Goal: Information Seeking & Learning: Learn about a topic

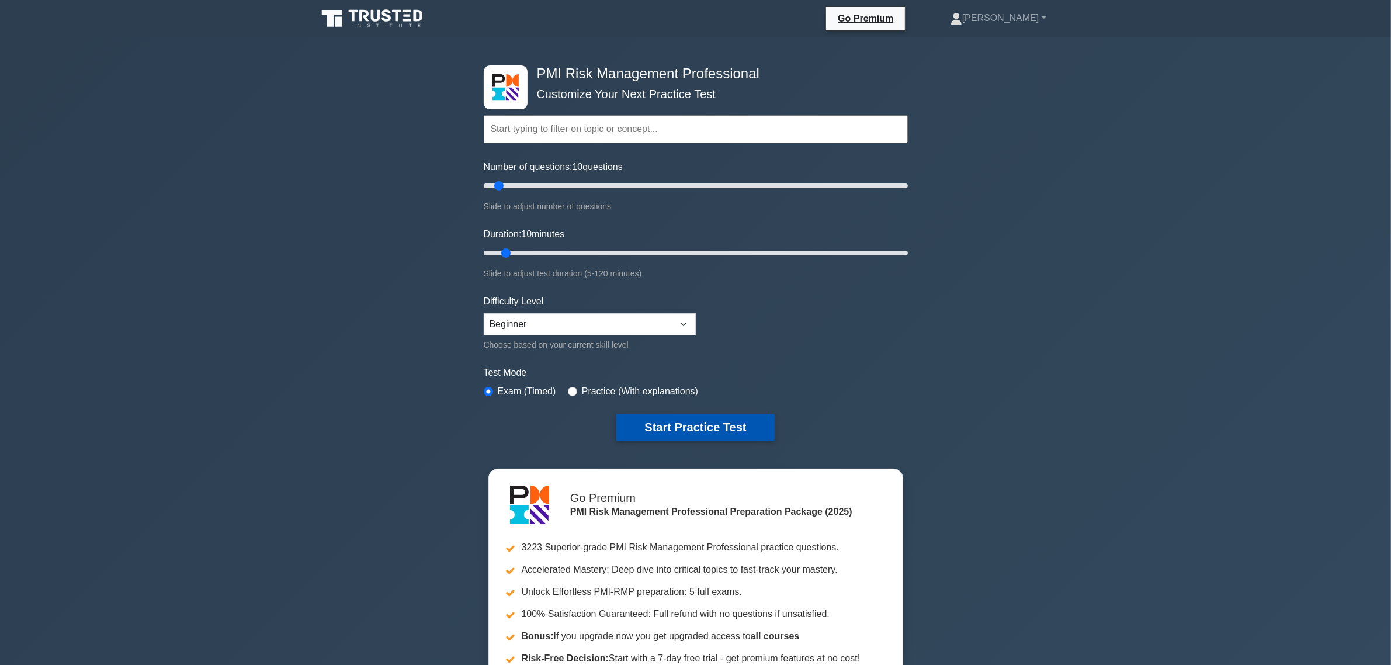
click at [705, 431] on button "Start Practice Test" at bounding box center [695, 427] width 158 height 27
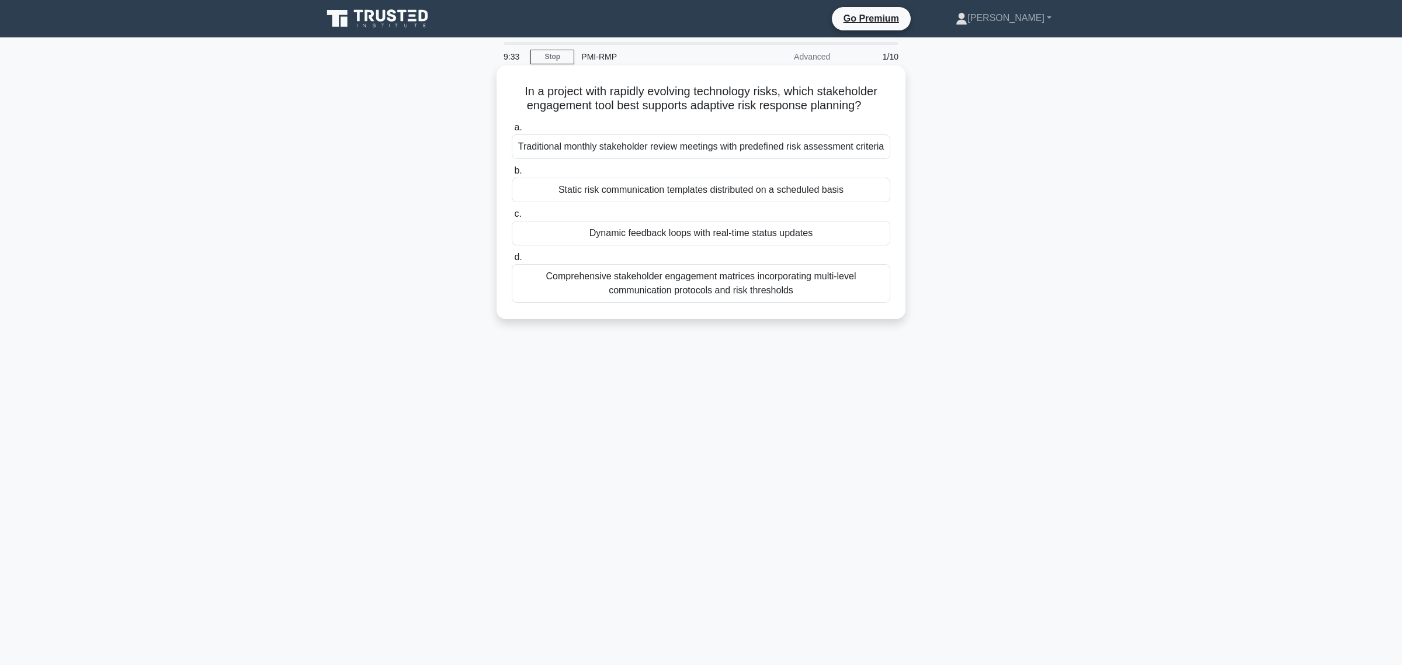
click at [758, 296] on div "Comprehensive stakeholder engagement matrices incorporating multi-level communi…" at bounding box center [701, 283] width 379 height 39
click at [512, 261] on input "d. Comprehensive stakeholder engagement matrices incorporating multi-level comm…" at bounding box center [512, 258] width 0 height 8
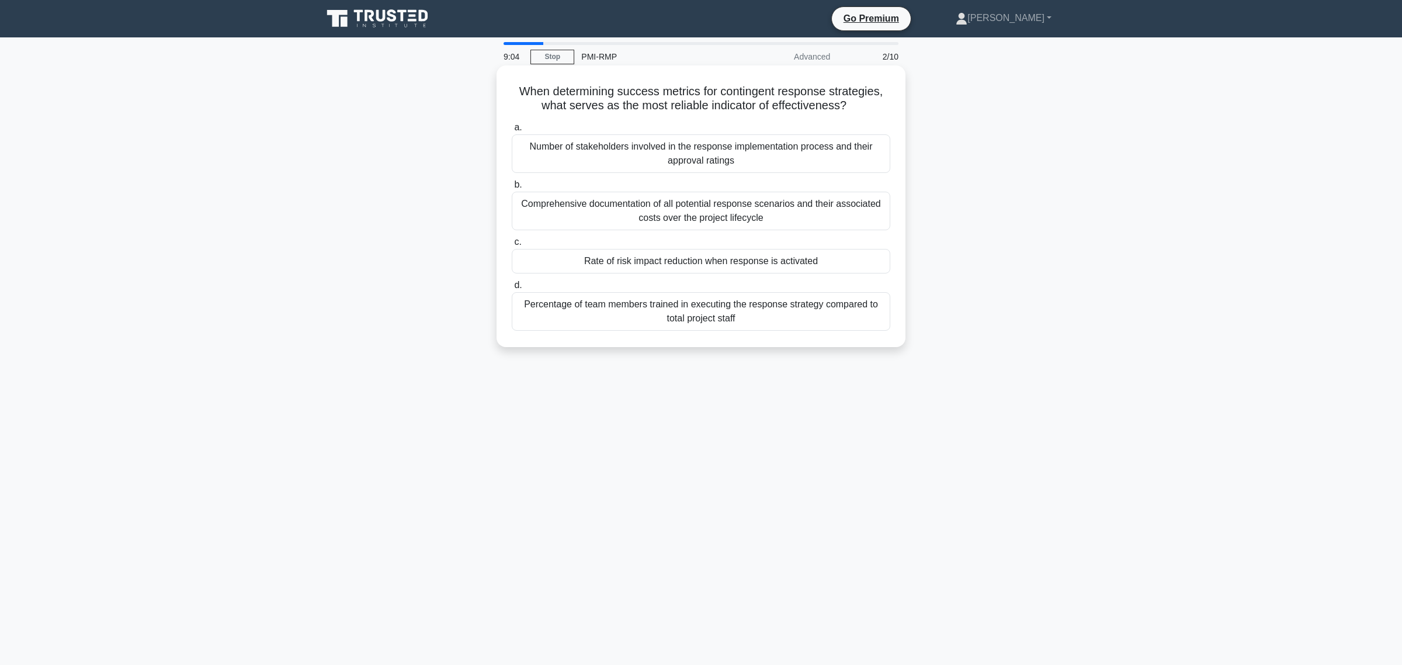
click at [793, 208] on div "Comprehensive documentation of all potential response scenarios and their assoc…" at bounding box center [701, 211] width 379 height 39
click at [512, 189] on input "b. Comprehensive documentation of all potential response scenarios and their as…" at bounding box center [512, 185] width 0 height 8
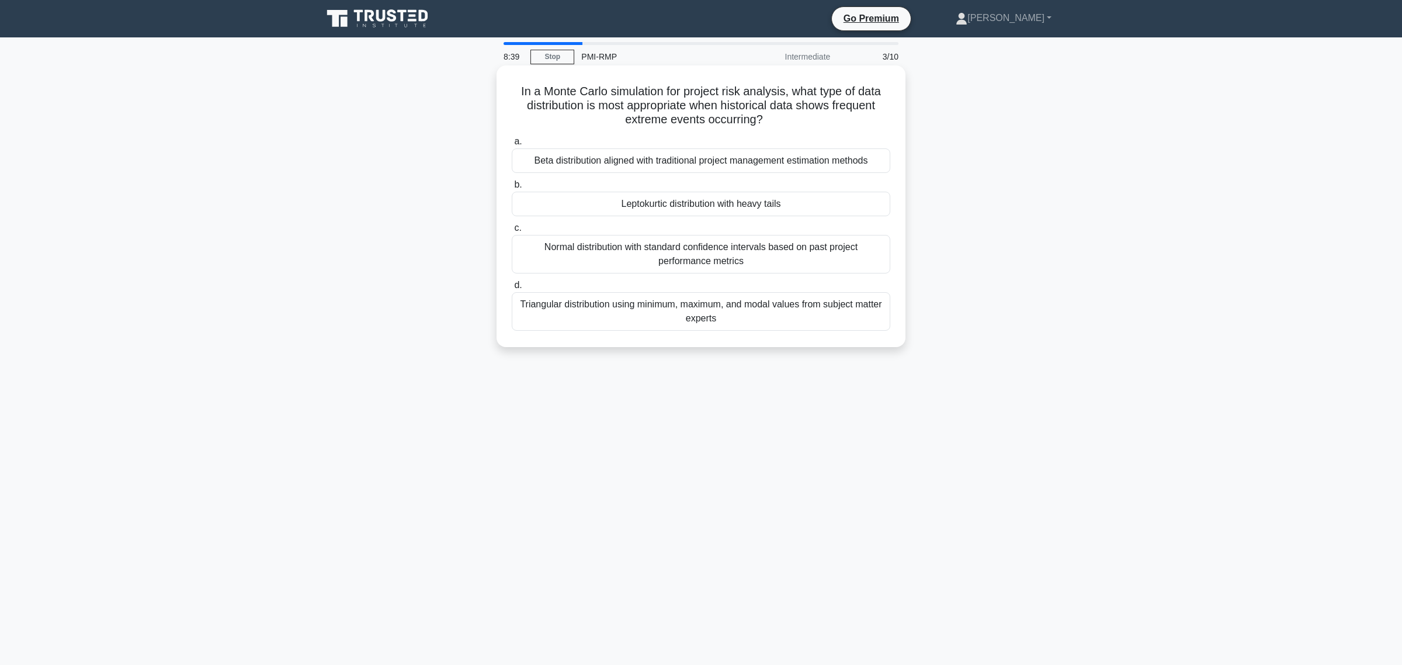
click at [782, 330] on div "Triangular distribution using minimum, maximum, and modal values from subject m…" at bounding box center [701, 311] width 379 height 39
click at [512, 289] on input "d. Triangular distribution using minimum, maximum, and modal values from subjec…" at bounding box center [512, 286] width 0 height 8
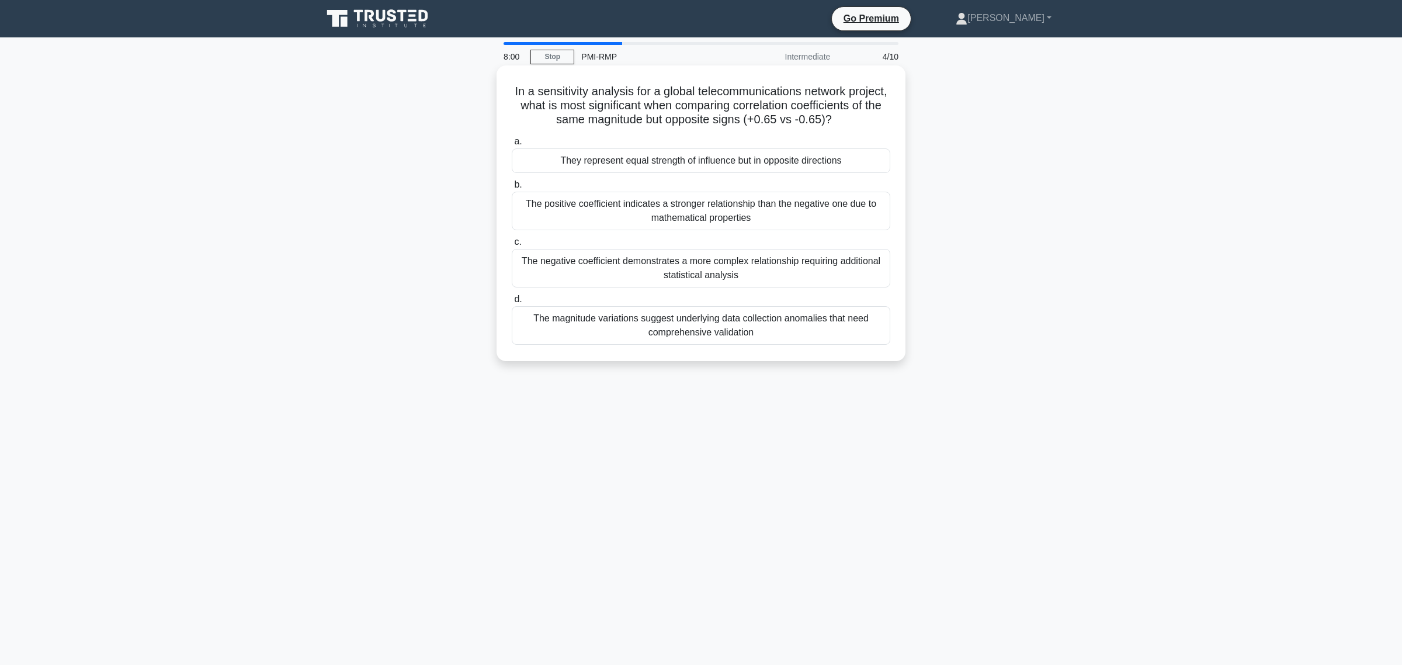
click at [769, 335] on div "The magnitude variations suggest underlying data collection anomalies that need…" at bounding box center [701, 325] width 379 height 39
click at [512, 303] on input "d. The magnitude variations suggest underlying data collection anomalies that n…" at bounding box center [512, 300] width 0 height 8
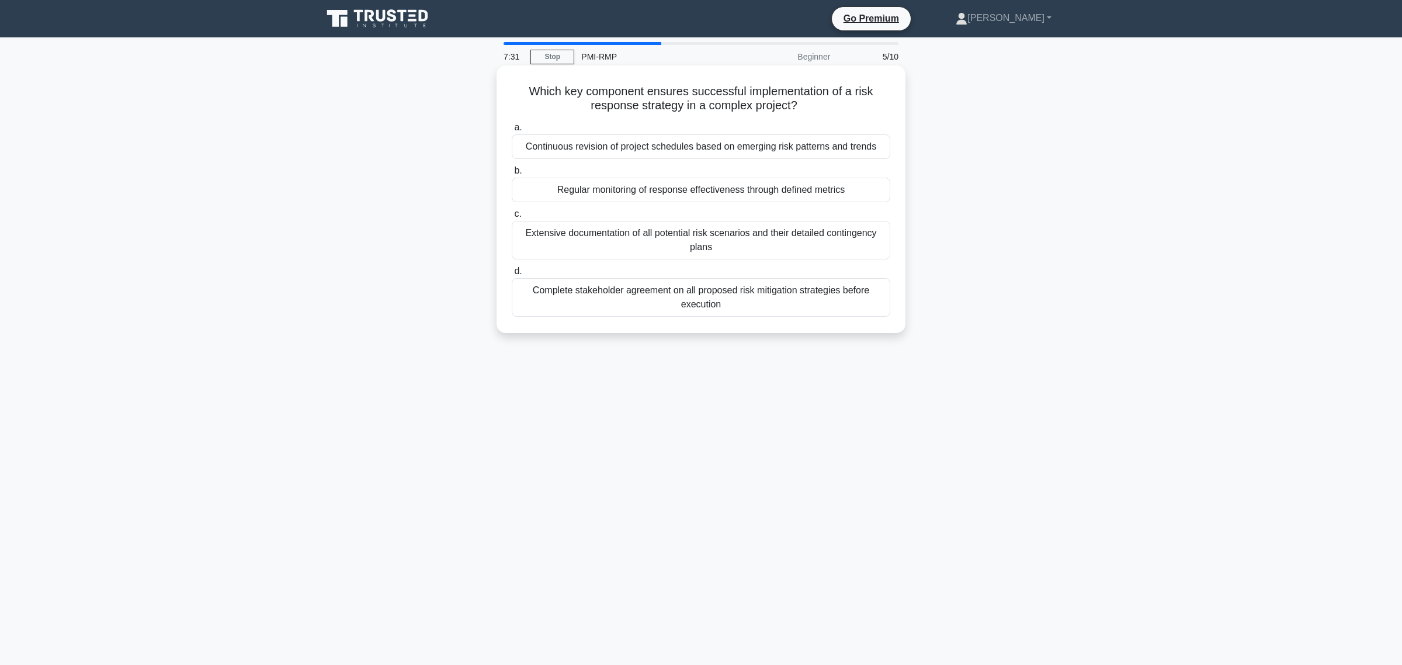
click at [800, 190] on div "Regular monitoring of response effectiveness through defined metrics" at bounding box center [701, 190] width 379 height 25
click at [512, 175] on input "b. Regular monitoring of response effectiveness through defined metrics" at bounding box center [512, 171] width 0 height 8
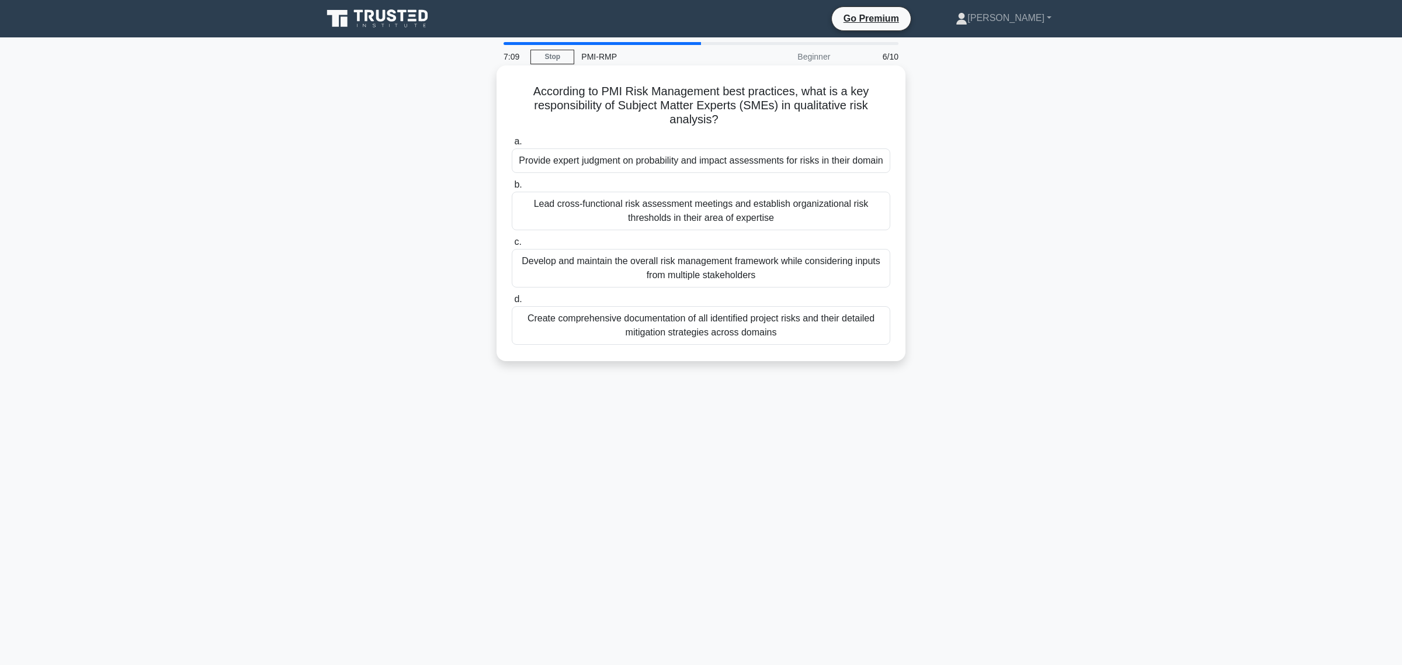
click at [779, 162] on div "Provide expert judgment on probability and impact assessments for risks in thei…" at bounding box center [701, 160] width 379 height 25
click at [512, 145] on input "a. Provide expert judgment on probability and impact assessments for risks in t…" at bounding box center [512, 142] width 0 height 8
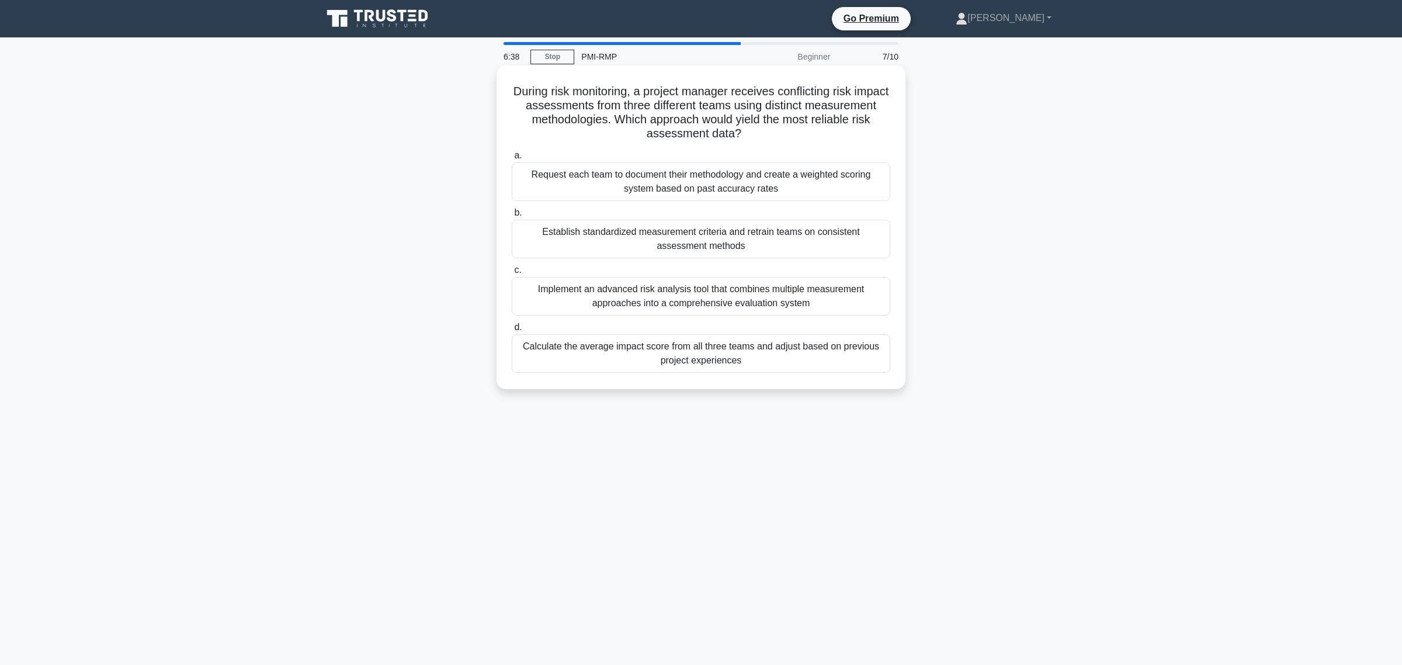
click at [786, 231] on div "Establish standardized measurement criteria and retrain teams on consistent ass…" at bounding box center [701, 239] width 379 height 39
click at [512, 217] on input "b. Establish standardized measurement criteria and retrain teams on consistent …" at bounding box center [512, 213] width 0 height 8
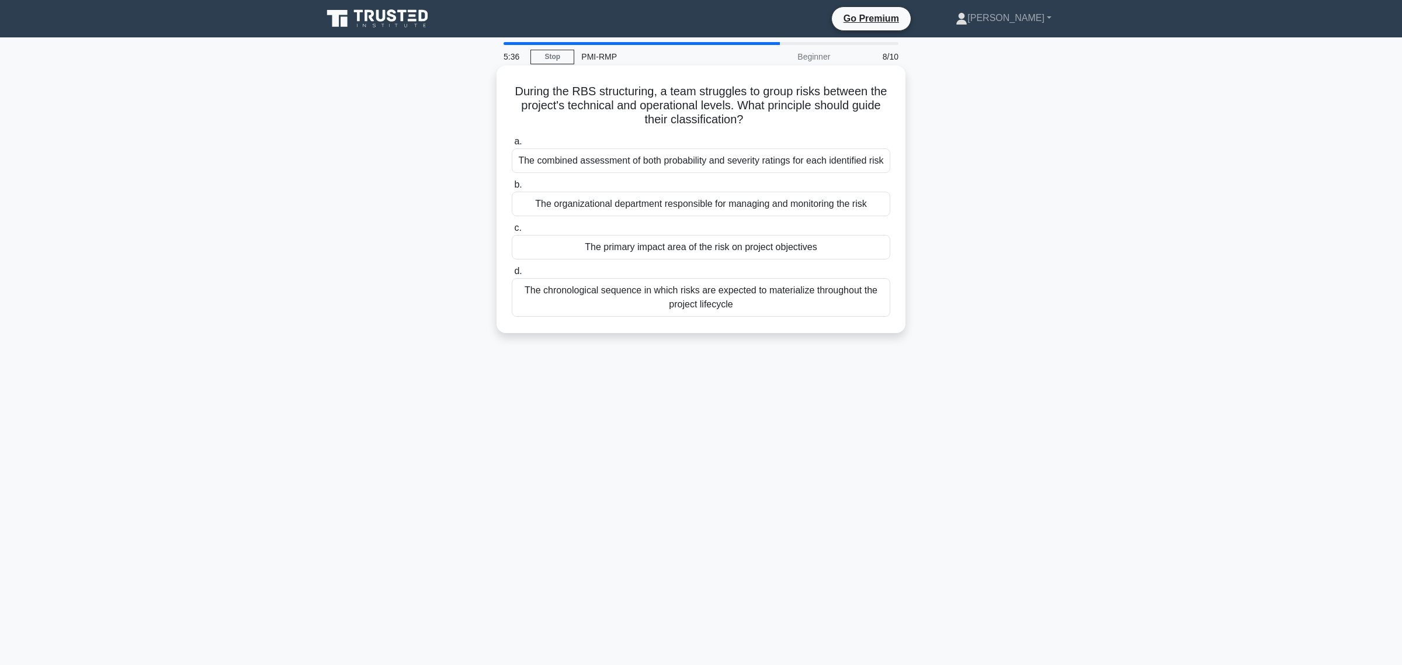
click at [739, 216] on div "The organizational department responsible for managing and monitoring the risk" at bounding box center [701, 204] width 379 height 25
click at [512, 189] on input "b. The organizational department responsible for managing and monitoring the ri…" at bounding box center [512, 185] width 0 height 8
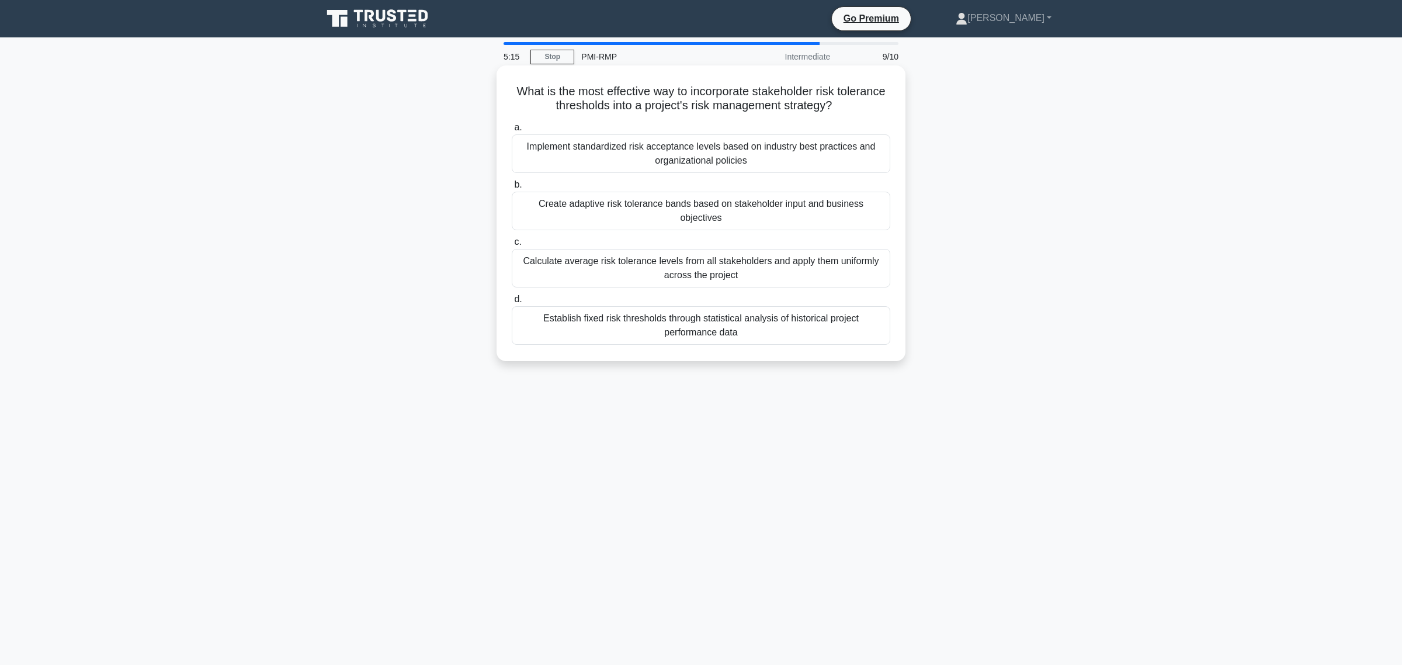
click at [700, 208] on div "Create adaptive risk tolerance bands based on stakeholder input and business ob…" at bounding box center [701, 211] width 379 height 39
click at [512, 189] on input "b. Create adaptive risk tolerance bands based on stakeholder input and business…" at bounding box center [512, 185] width 0 height 8
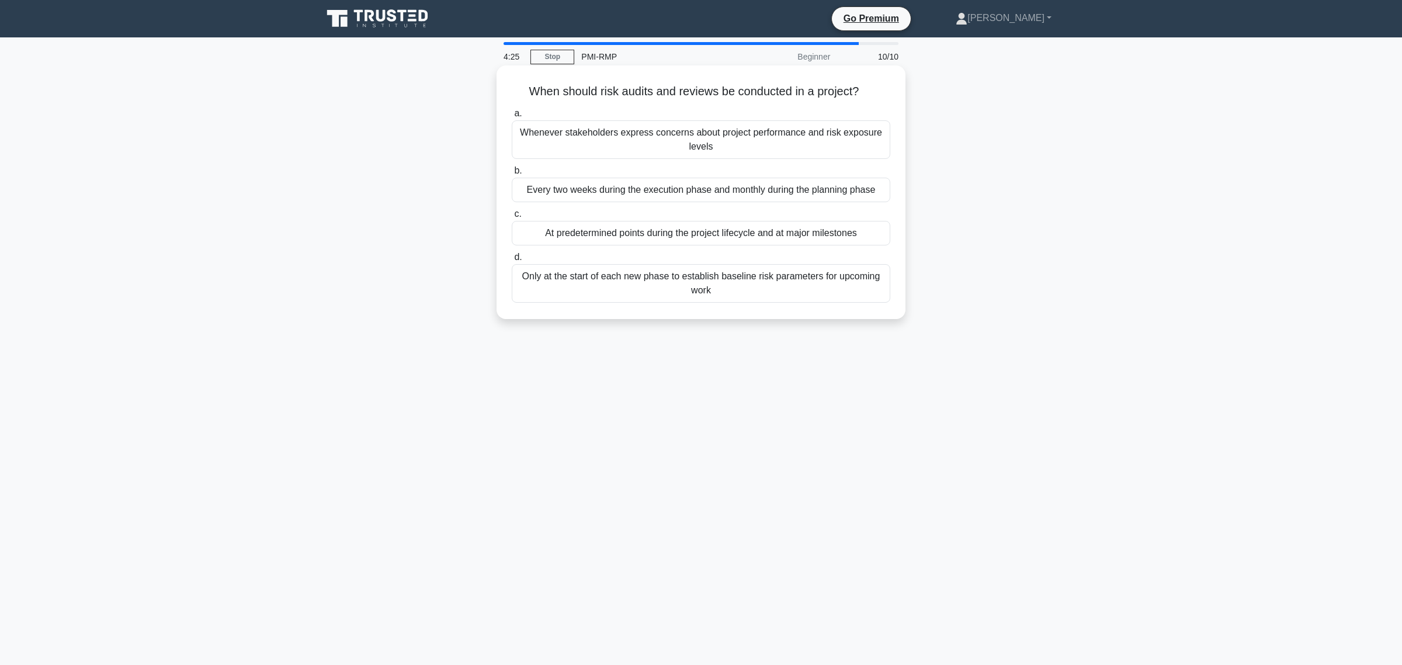
click at [637, 238] on div "At predetermined points during the project lifecycle and at major milestones" at bounding box center [701, 233] width 379 height 25
click at [512, 218] on input "c. At predetermined points during the project lifecycle and at major milestones" at bounding box center [512, 214] width 0 height 8
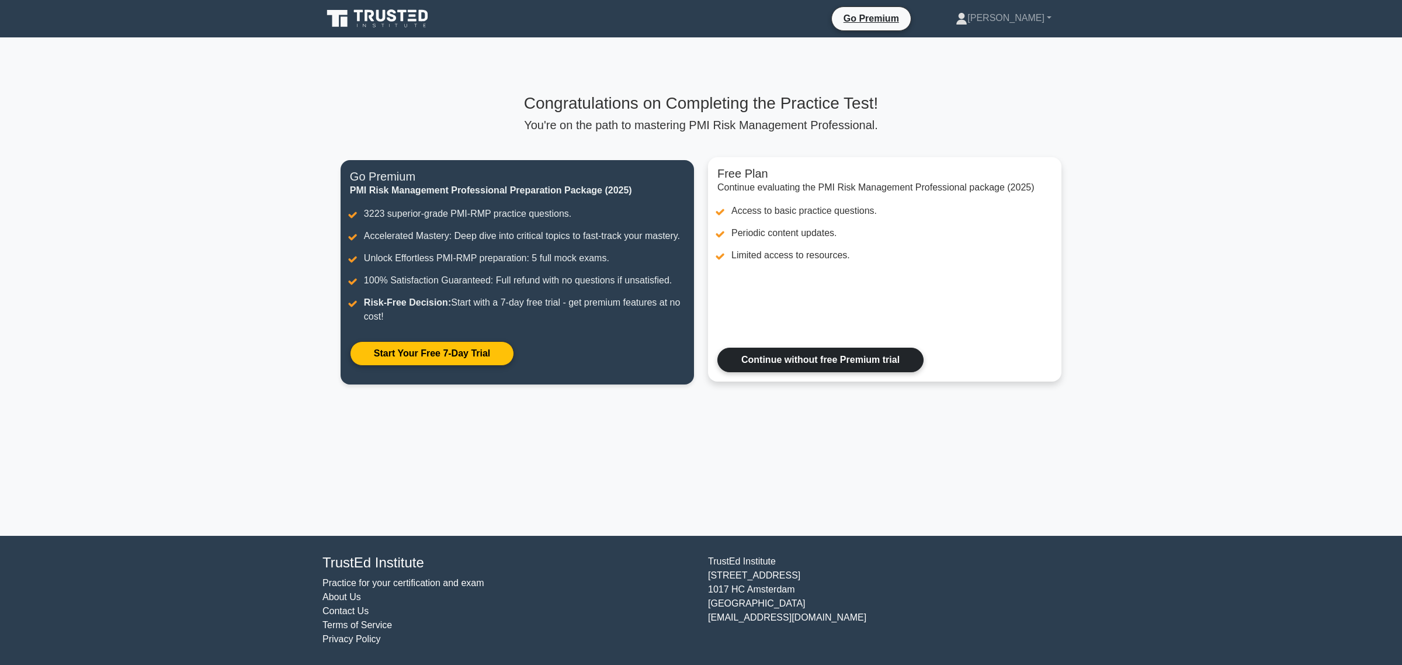
click at [866, 366] on link "Continue without free Premium trial" at bounding box center [820, 360] width 206 height 25
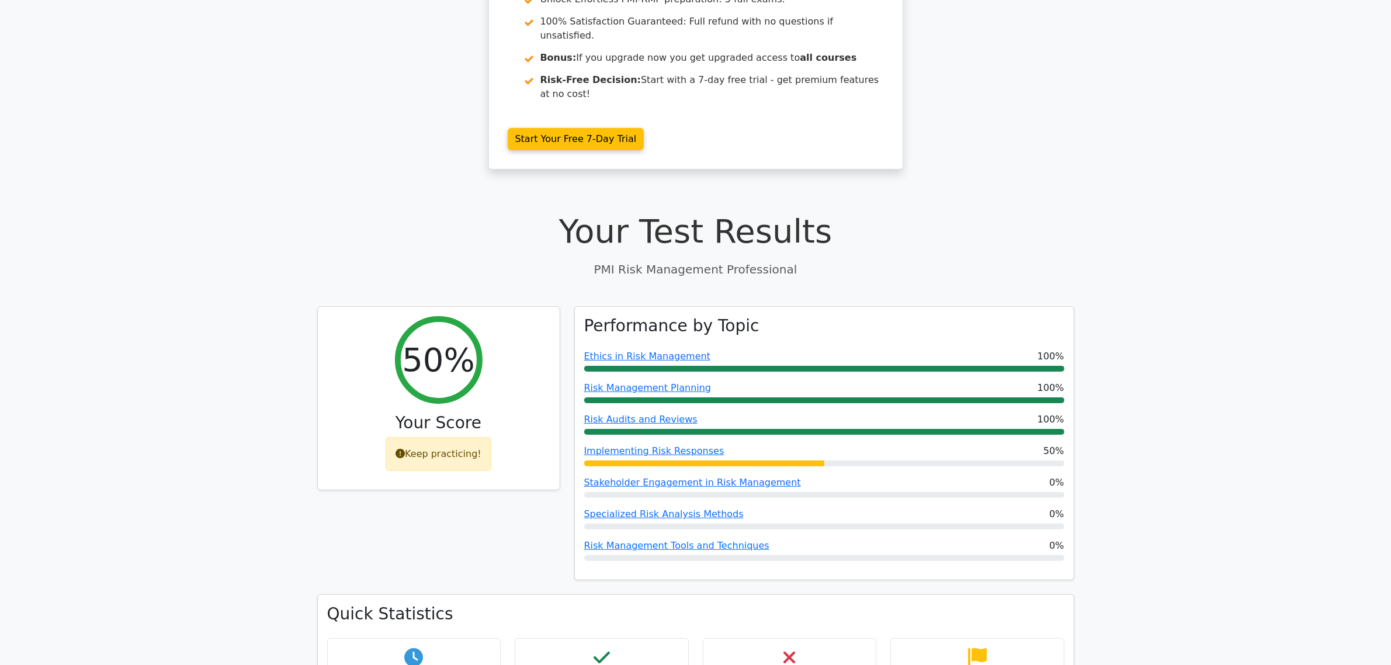
scroll to position [219, 0]
